Goal: Task Accomplishment & Management: Manage account settings

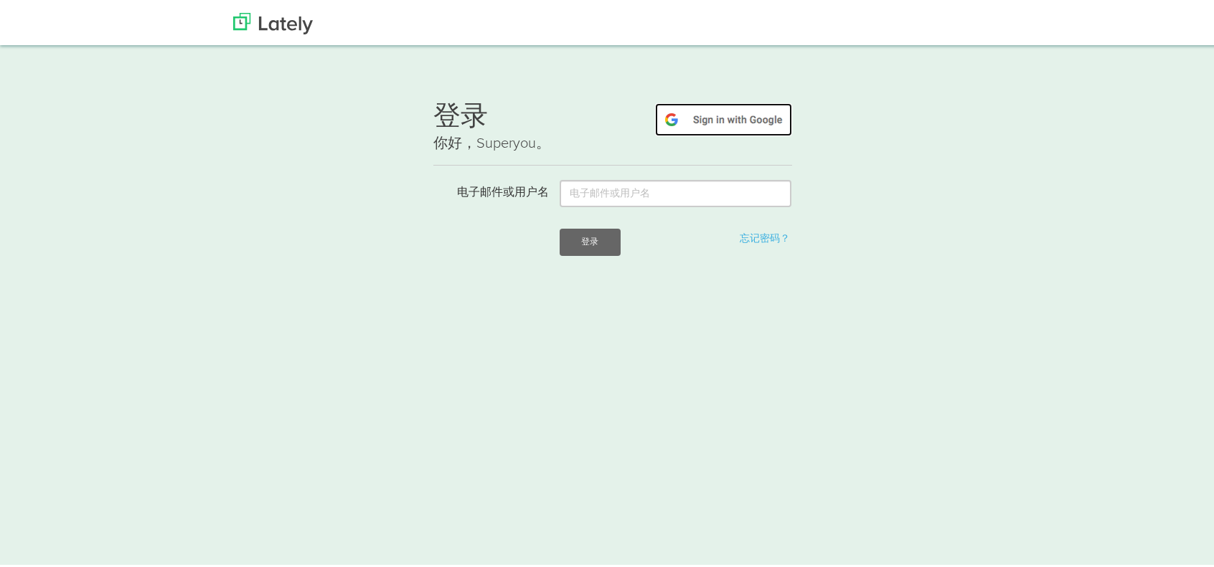
click at [745, 128] on img at bounding box center [723, 117] width 137 height 33
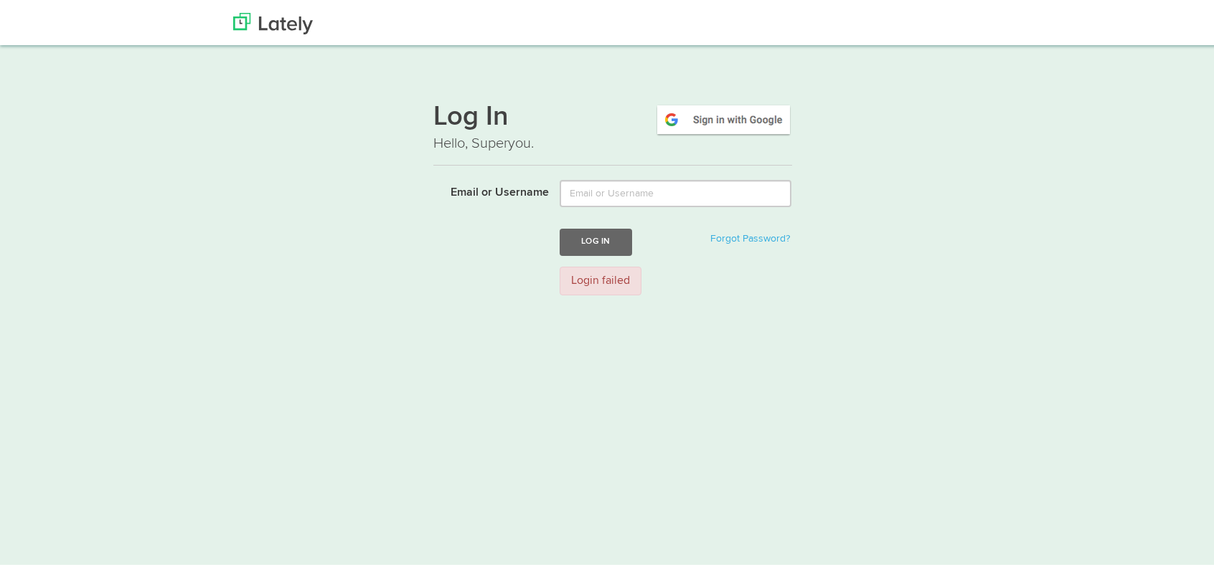
click at [945, 78] on div "Log In Hello, Superyou. Email or Username Log In Forgot Password? Login failed" at bounding box center [612, 174] width 1224 height 260
click at [582, 196] on input "Email or Username" at bounding box center [675, 191] width 232 height 27
click at [554, 404] on html "Thanks! Schedule Your Demo You Are Awesome! We’re superpsyched to learn more ab…" at bounding box center [612, 331] width 1224 height 663
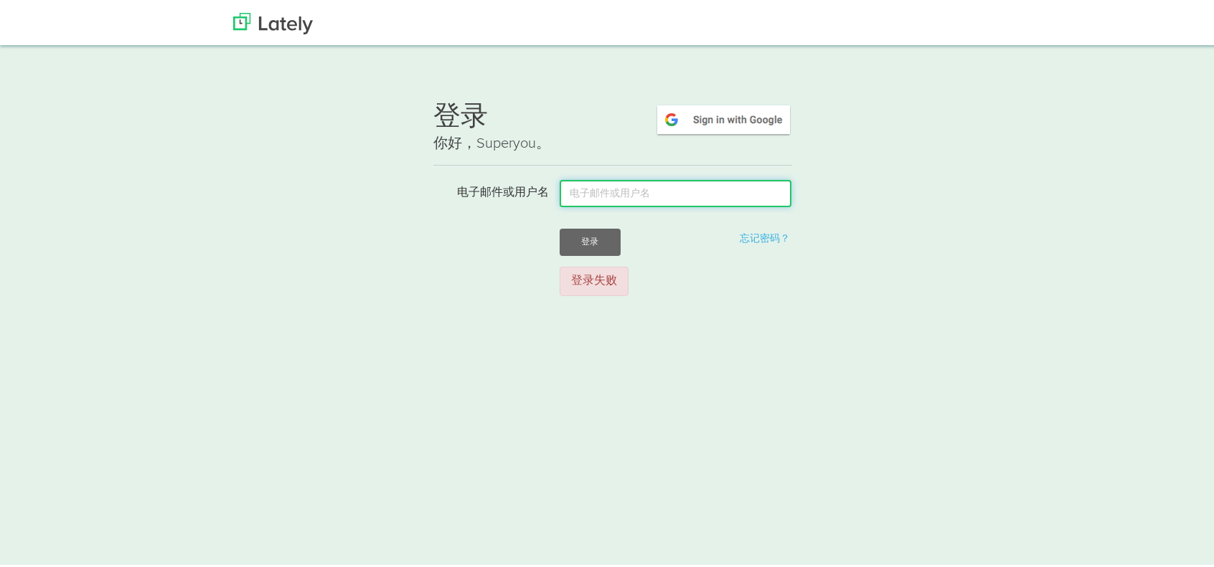
click at [621, 192] on input "电子邮件或用户名" at bounding box center [675, 191] width 232 height 27
type input "3220398070@qq.com"
click at [583, 189] on input "Email or Username" at bounding box center [675, 191] width 232 height 27
type input "[EMAIL_ADDRESS][DOMAIN_NAME]"
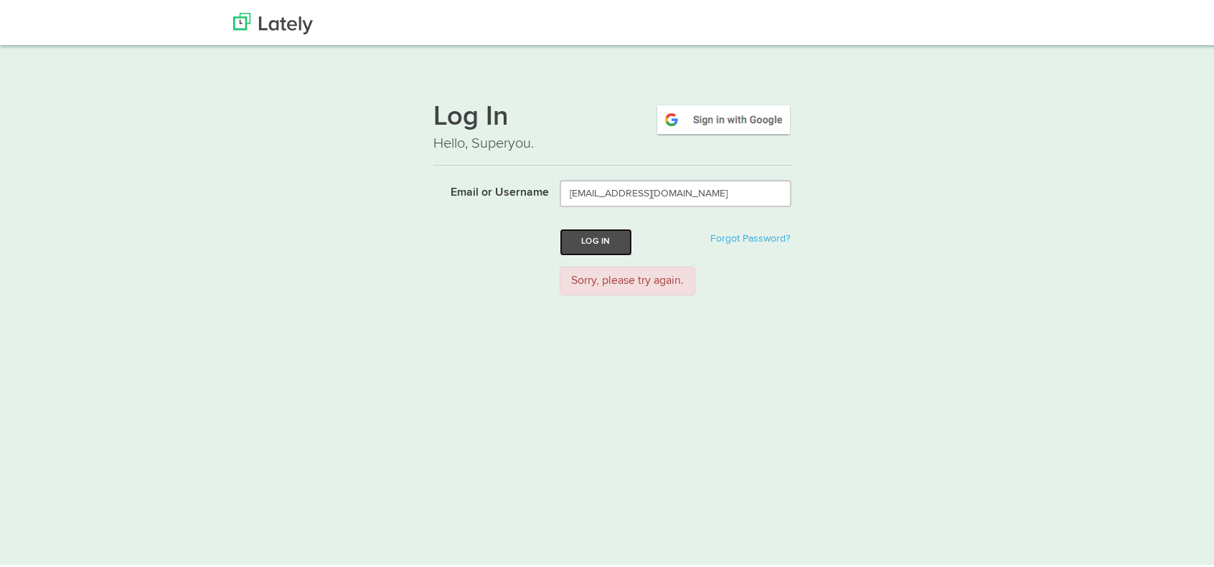
click at [608, 243] on button "Log In" at bounding box center [595, 240] width 72 height 27
click at [734, 111] on img at bounding box center [723, 117] width 137 height 33
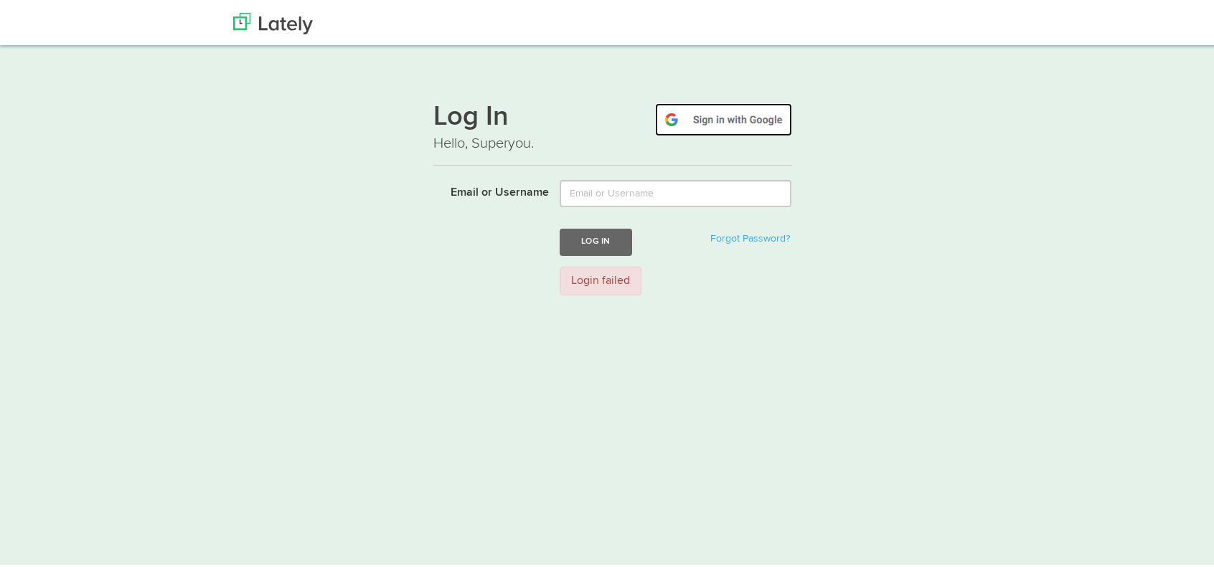
click at [722, 110] on img at bounding box center [723, 117] width 137 height 33
click at [710, 237] on link "Forgot Password?" at bounding box center [750, 237] width 80 height 10
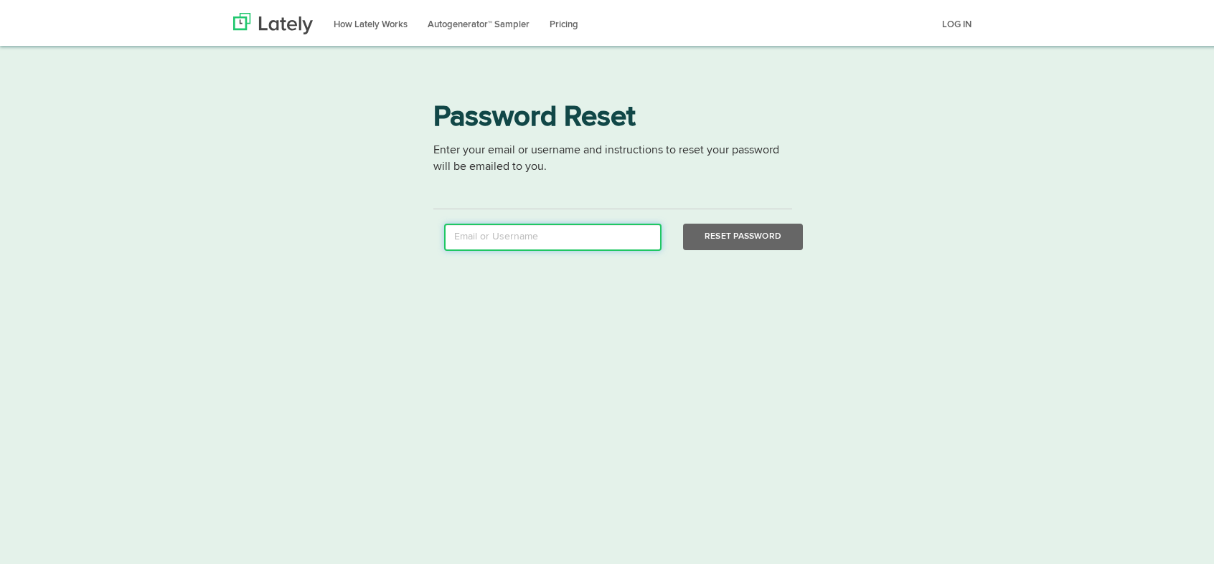
click at [516, 235] on input "email" at bounding box center [552, 235] width 217 height 27
type input "[EMAIL_ADDRESS][DOMAIN_NAME]"
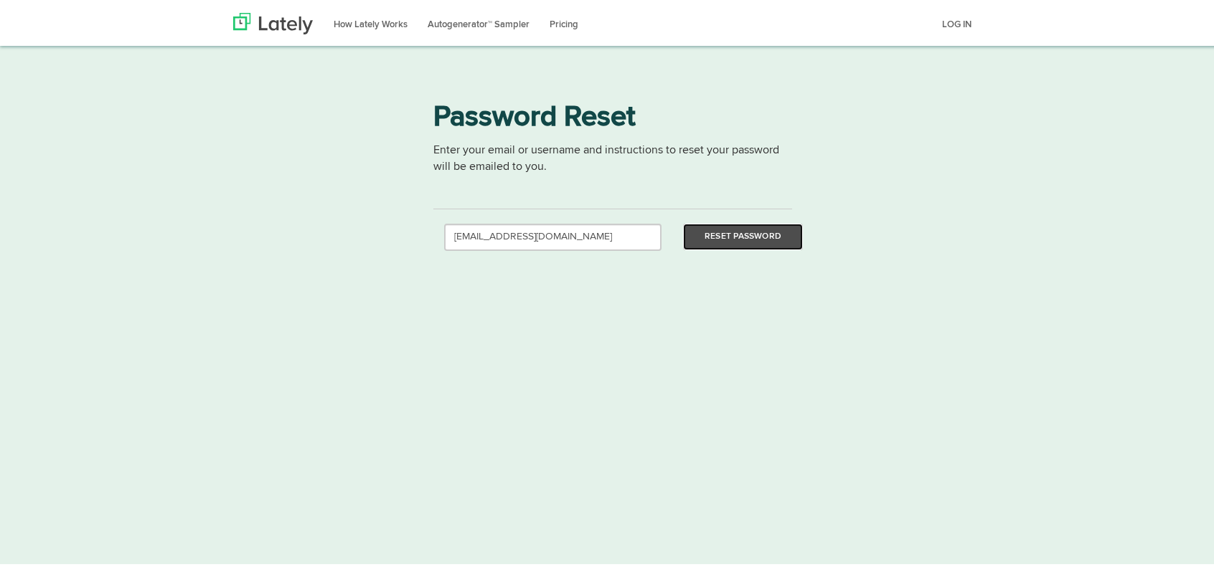
click at [786, 232] on button "Reset Password" at bounding box center [743, 235] width 120 height 27
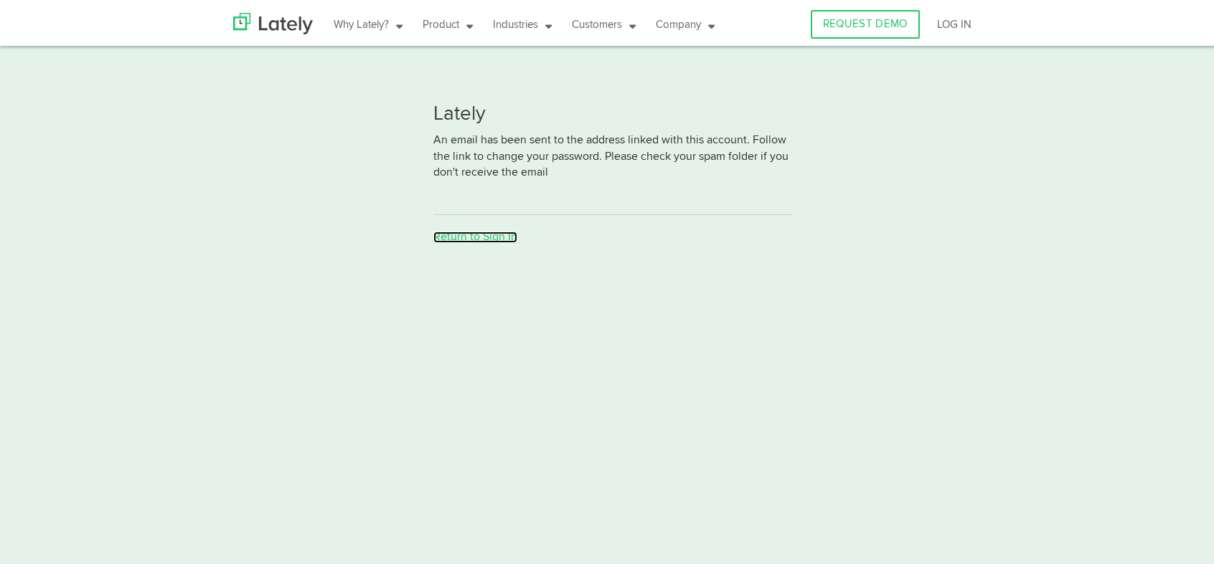
click at [484, 237] on link "Return to Sign In" at bounding box center [475, 235] width 84 height 11
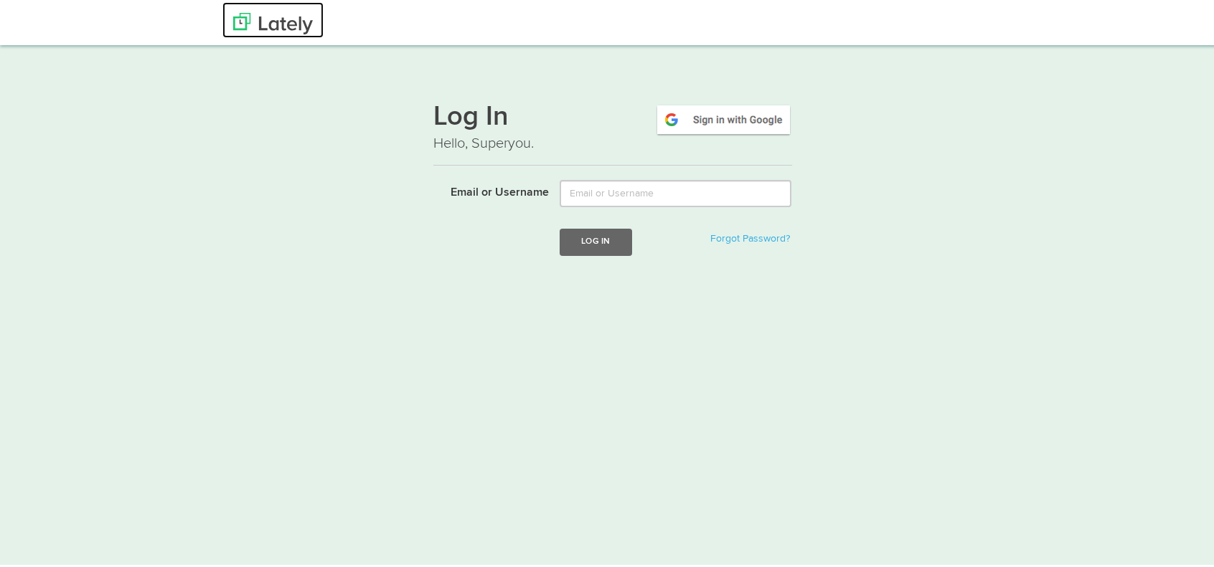
click at [268, 24] on img at bounding box center [273, 22] width 80 height 22
